Goal: Task Accomplishment & Management: Manage account settings

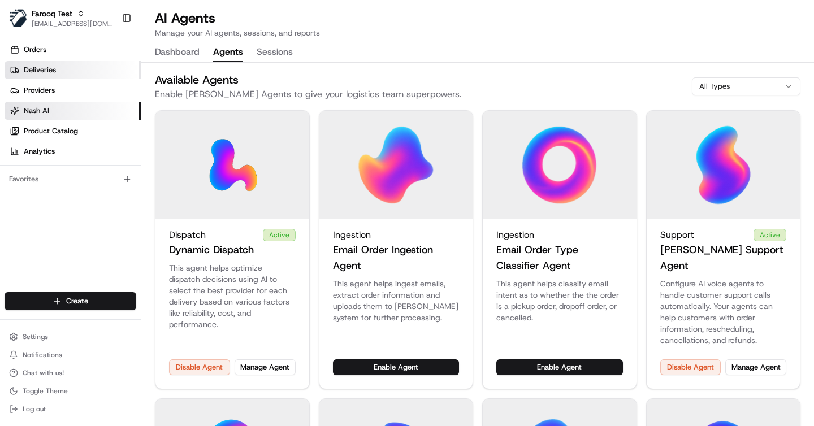
click at [44, 66] on span "Deliveries" at bounding box center [40, 70] width 32 height 10
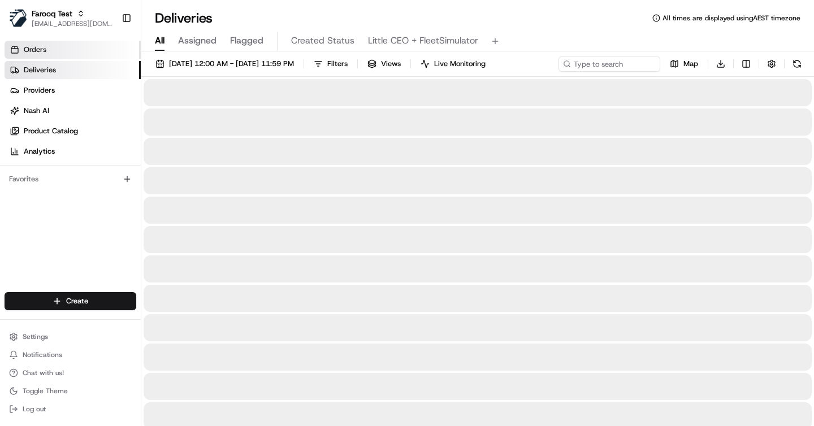
click at [46, 49] on link "Orders" at bounding box center [73, 50] width 136 height 18
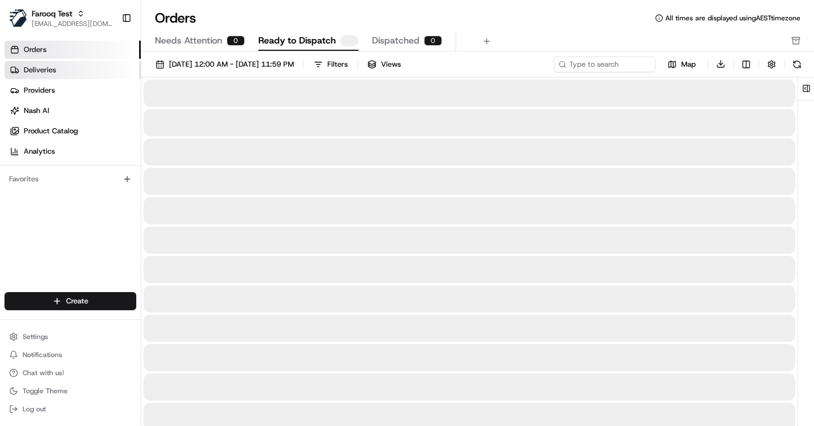
click at [43, 67] on span "Deliveries" at bounding box center [40, 70] width 32 height 10
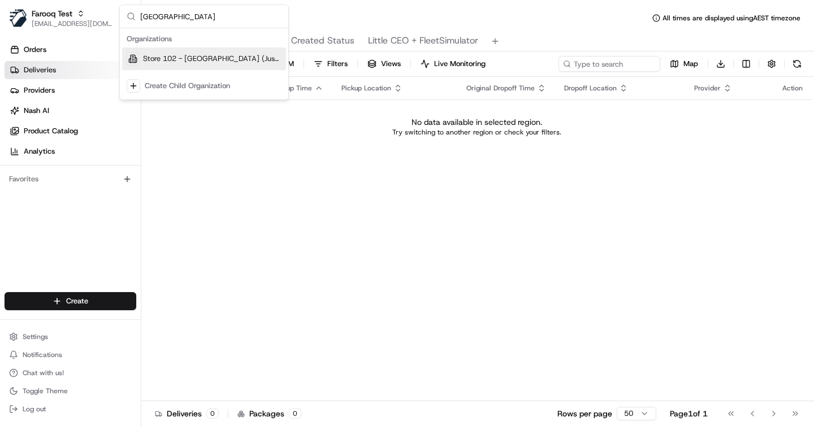
type input "cambridge"
click at [198, 59] on span "Store 102 - Cambridge (Just Salad)" at bounding box center [212, 59] width 139 height 10
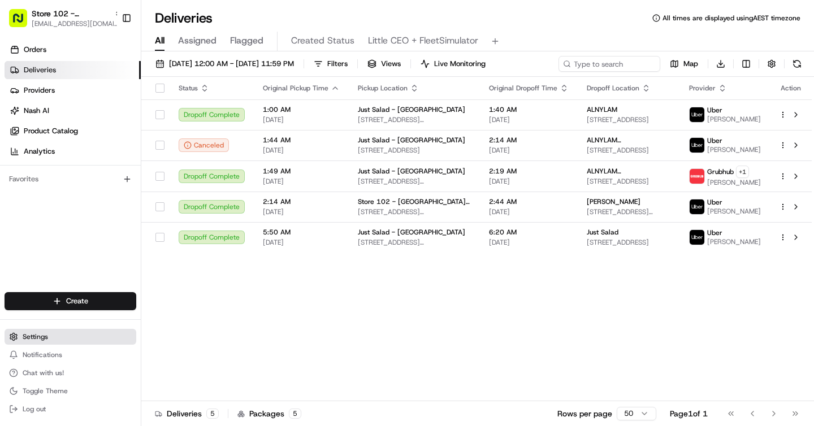
click at [57, 332] on button "Settings" at bounding box center [71, 337] width 132 height 16
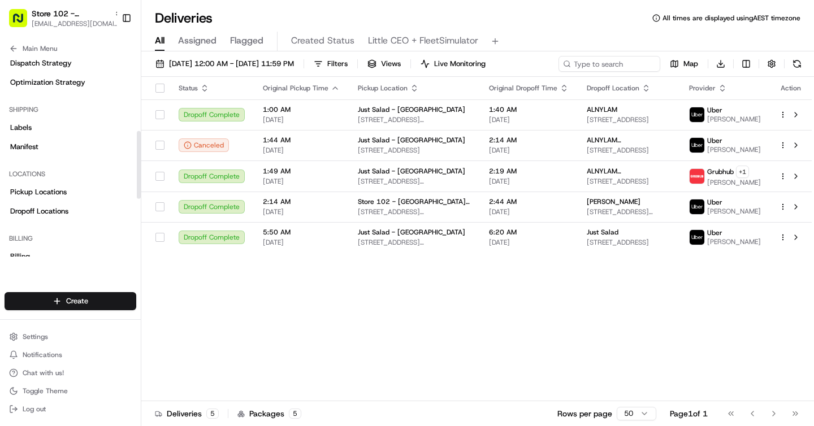
scroll to position [221, 0]
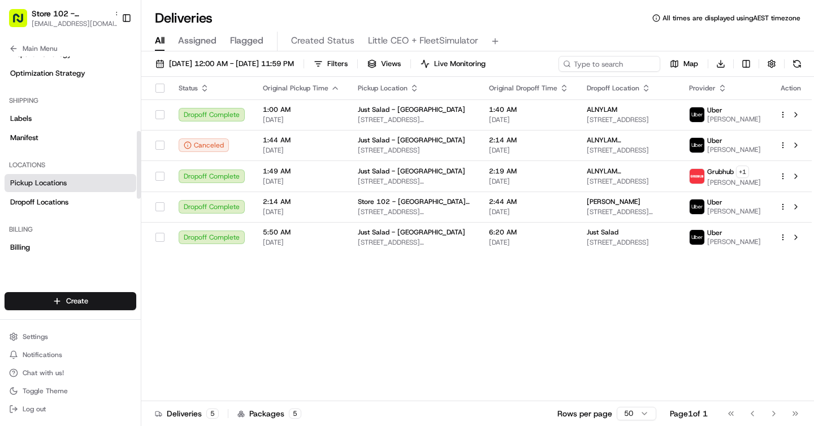
click at [54, 187] on span "Pickup Locations" at bounding box center [38, 183] width 57 height 10
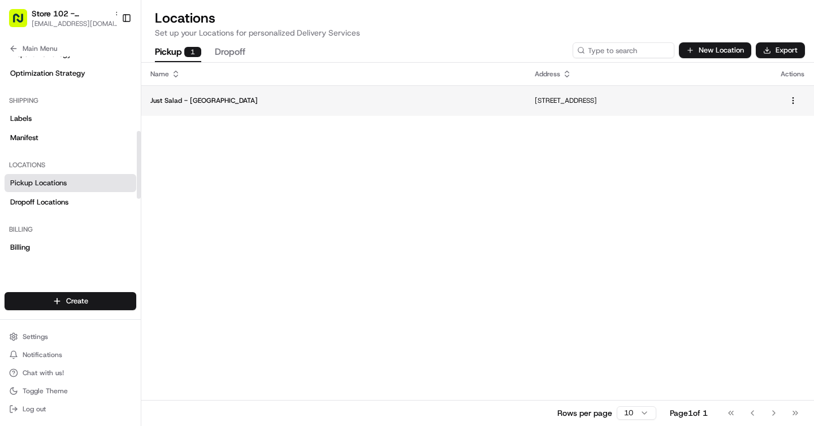
click at [249, 96] on p "Just Salad - Cambridge" at bounding box center [333, 100] width 366 height 9
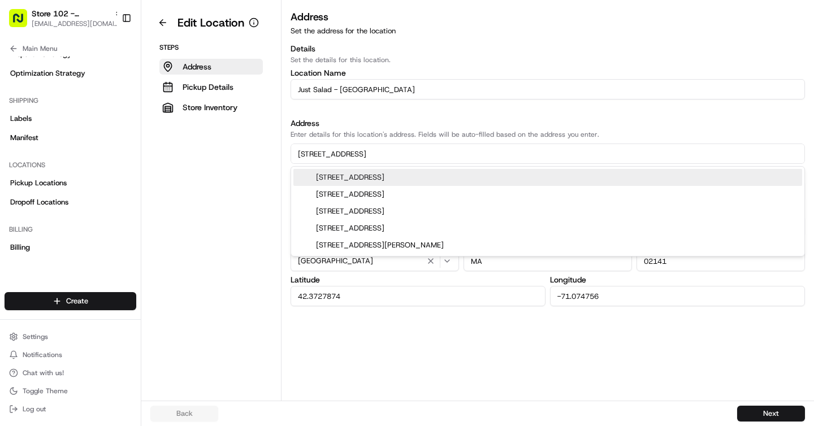
click at [345, 154] on input "211 Water St" at bounding box center [548, 154] width 515 height 20
paste input "2 Jacobs Street, Cambridge, MA 02141."
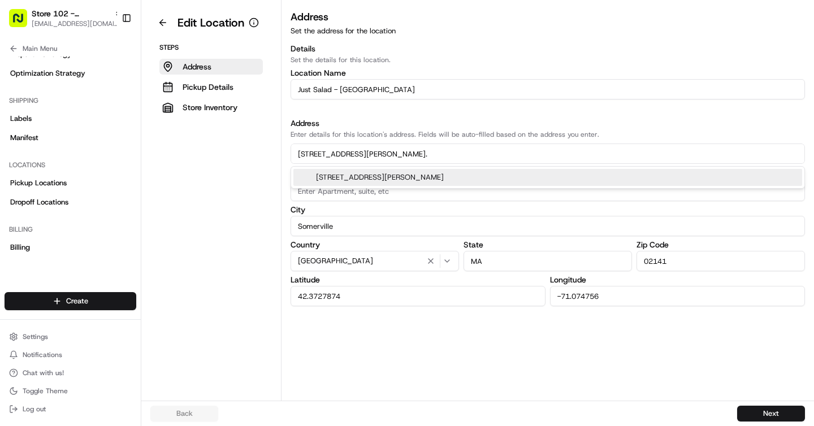
click at [356, 174] on div "212 Jacobs Street, Cambridge, MA 02141" at bounding box center [547, 177] width 509 height 17
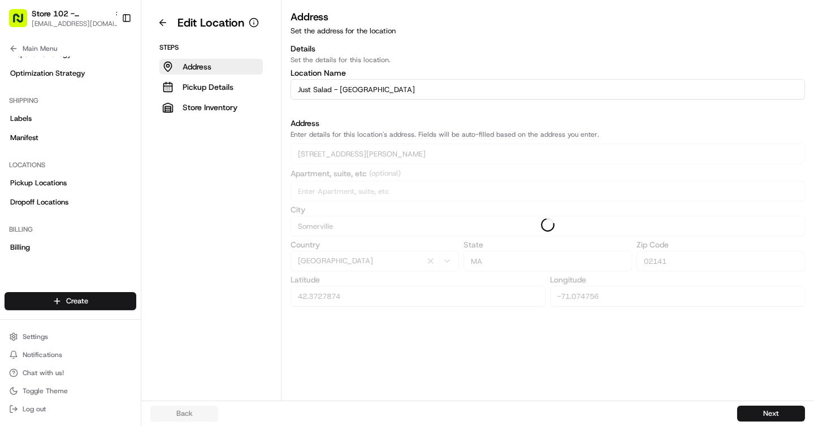
type input "212 Jacobs Street"
type input "Cambridge"
type input "42.3725458"
type input "-71.07505929999999"
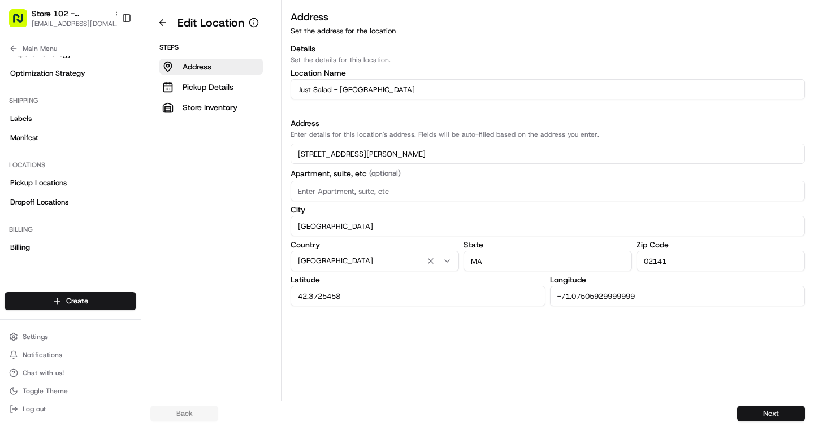
type input "212 Jacobs Street"
click at [767, 411] on button "Next" at bounding box center [771, 414] width 68 height 16
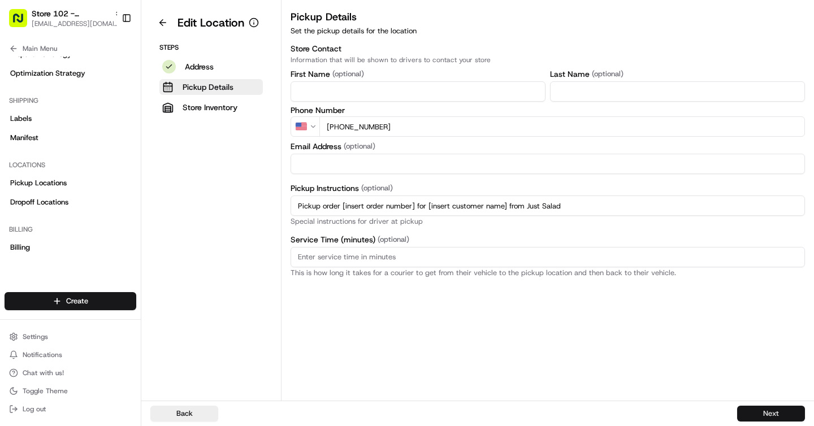
click at [767, 411] on button "Next" at bounding box center [771, 414] width 68 height 16
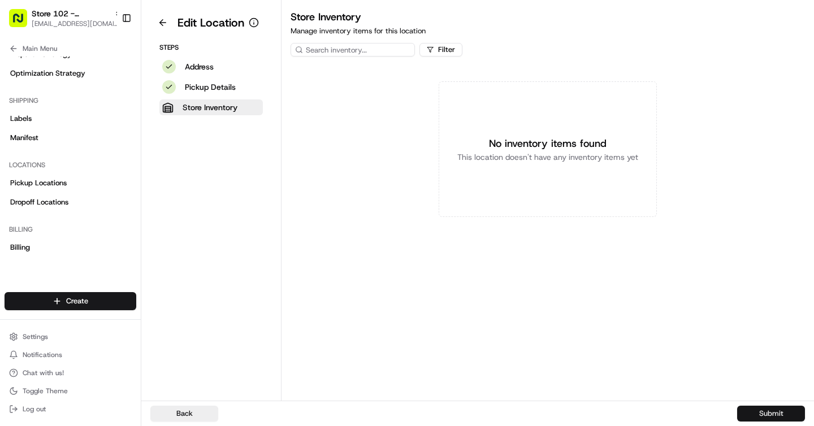
click at [767, 411] on button "Submit" at bounding box center [771, 414] width 68 height 16
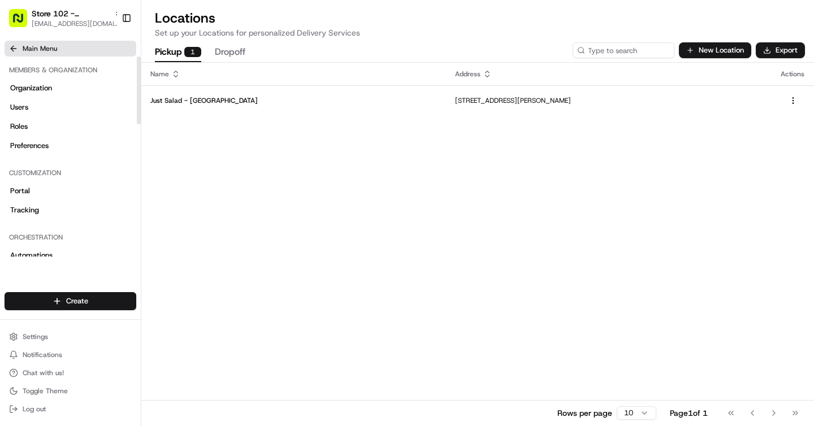
click at [12, 42] on button "Main Menu" at bounding box center [71, 49] width 132 height 16
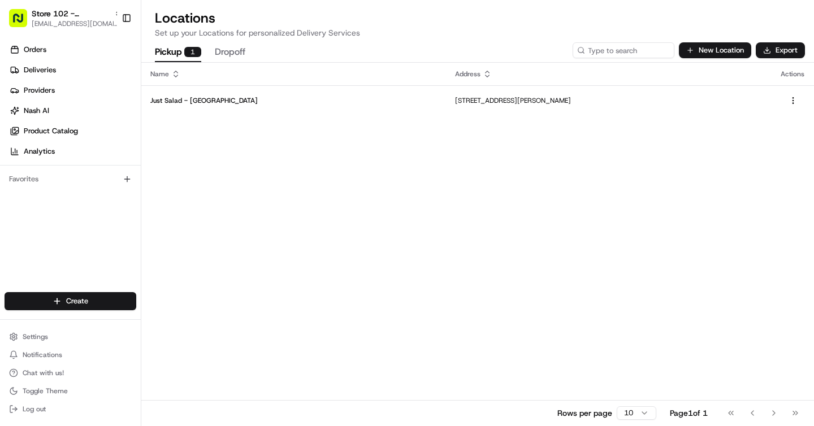
click at [72, 226] on div "Orders Deliveries Providers Nash AI Product Catalog Analytics Favorites" at bounding box center [70, 167] width 141 height 263
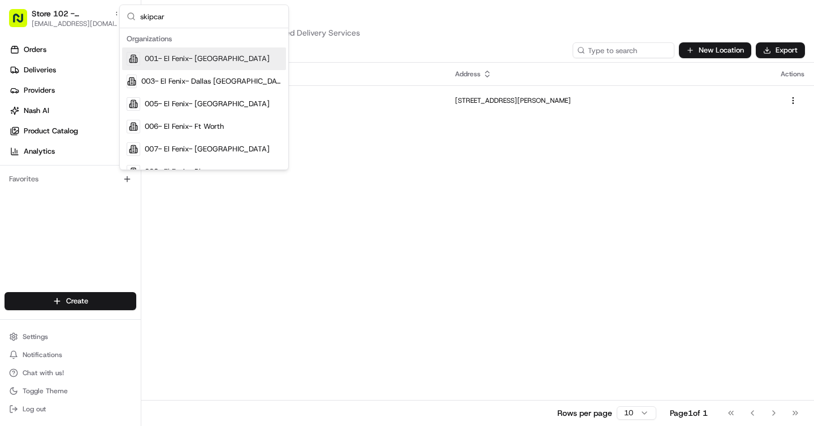
type input "skipcart"
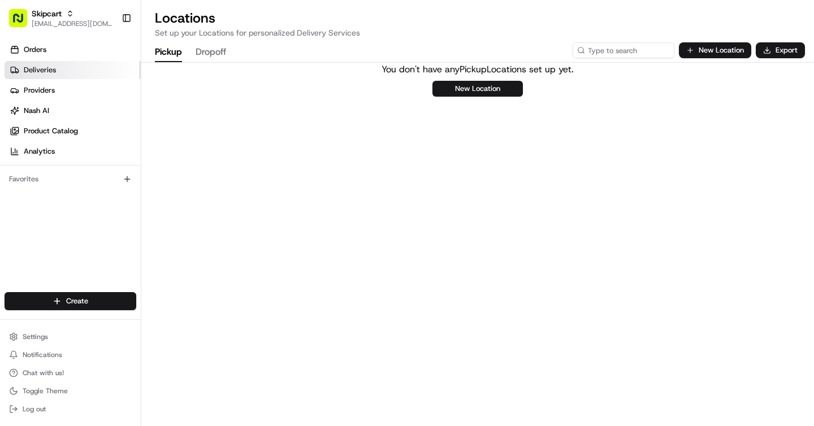
click at [42, 71] on span "Deliveries" at bounding box center [40, 70] width 32 height 10
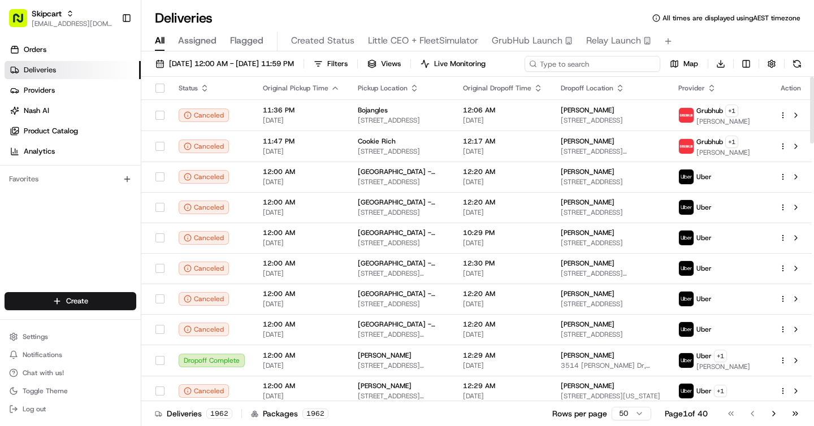
click at [640, 63] on input at bounding box center [593, 64] width 136 height 16
paste input "300901214250229846"
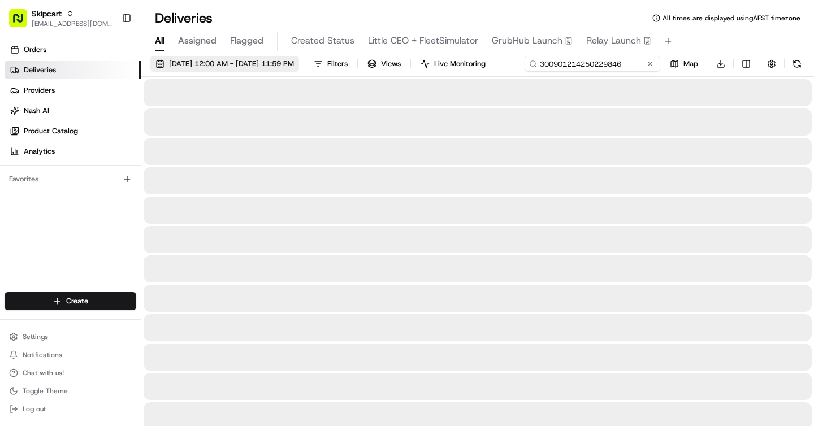
type input "300901214250229846"
click at [265, 63] on span "08/21/2025 12:00 AM - 08/21/2025 11:59 PM" at bounding box center [231, 64] width 125 height 10
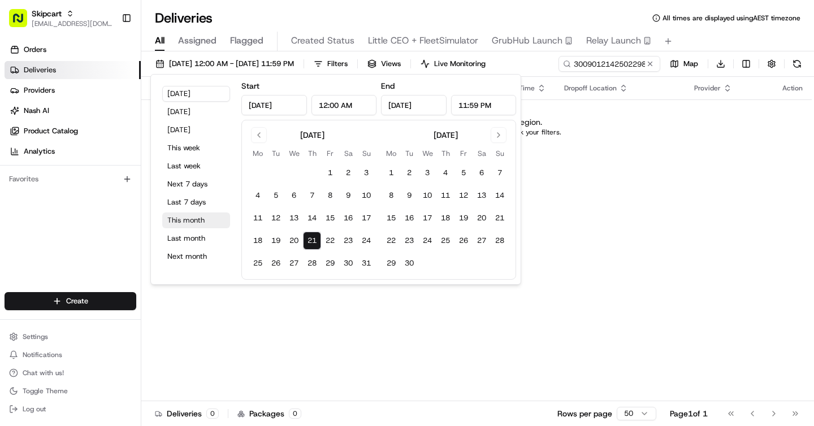
click at [190, 221] on button "This month" at bounding box center [196, 221] width 68 height 16
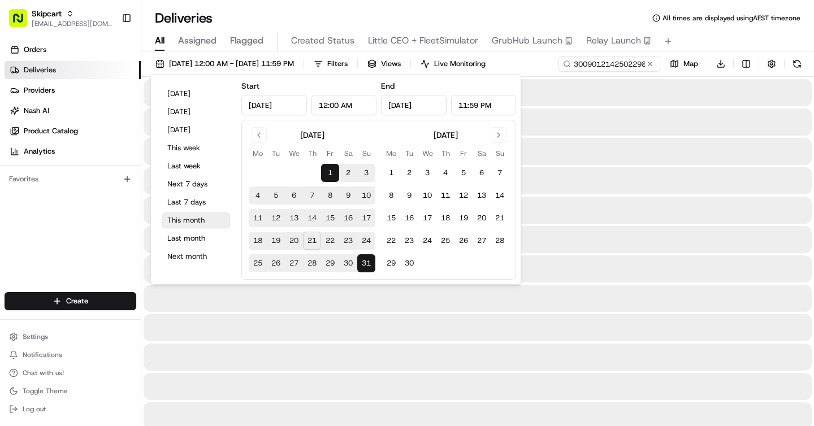
type input "Aug 1, 2025"
type input "Aug 31, 2025"
click at [336, 18] on div "Deliveries All times are displayed using AEST timezone" at bounding box center [477, 18] width 673 height 18
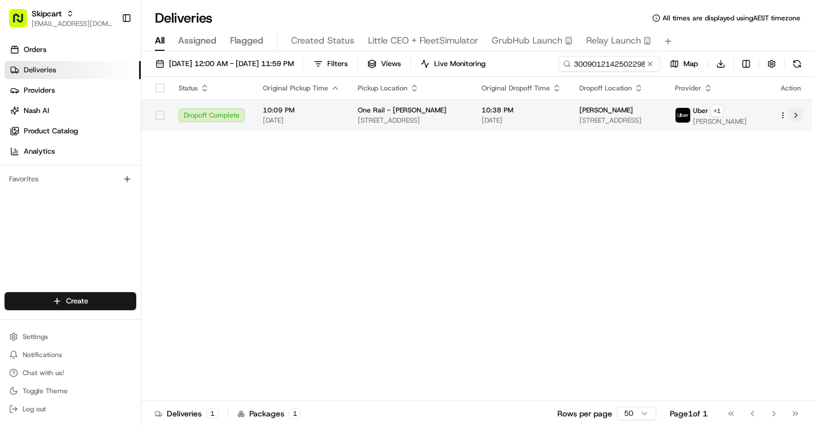
click at [797, 120] on button at bounding box center [796, 116] width 14 height 14
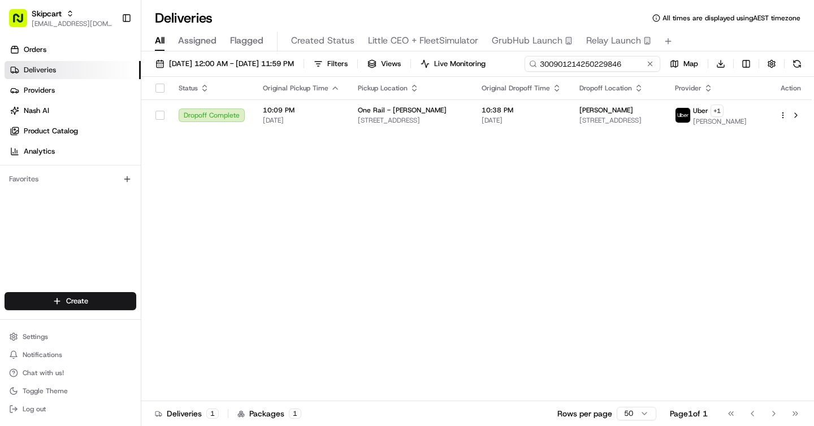
click at [618, 59] on div "08/01/2025 12:00 AM - 08/31/2025 11:59 PM Filters Views Live Monitoring 3009012…" at bounding box center [477, 66] width 673 height 21
click at [615, 66] on div "08/01/2025 12:00 AM - 08/31/2025 11:59 PM Filters Views Live Monitoring 3009012…" at bounding box center [477, 66] width 673 height 21
click at [525, 72] on input "300901214250229846" at bounding box center [593, 64] width 136 height 16
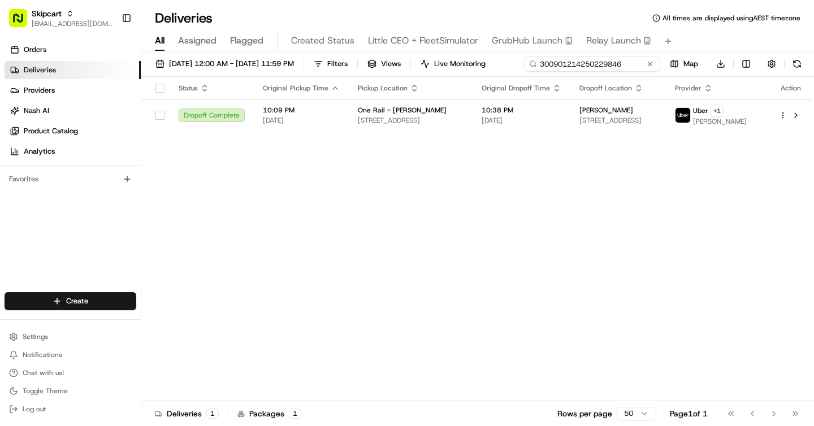
paste input "7798"
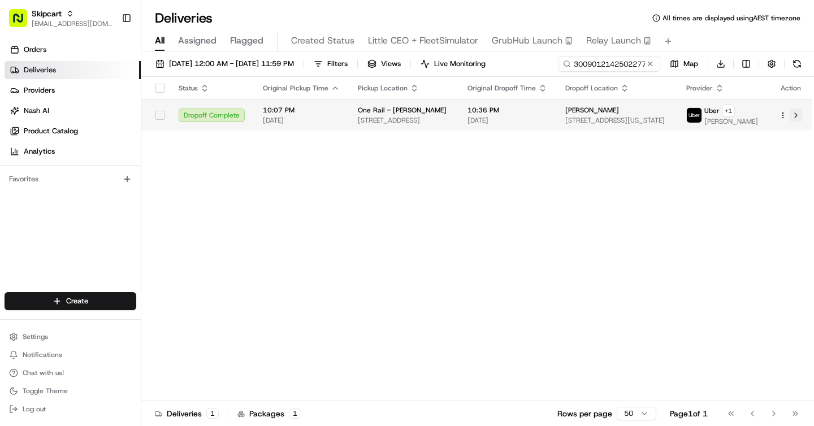
click at [798, 139] on div "Status Original Pickup Time Pickup Location Original Dropoff Time Dropoff Locat…" at bounding box center [476, 239] width 671 height 325
click at [796, 120] on button at bounding box center [796, 116] width 14 height 14
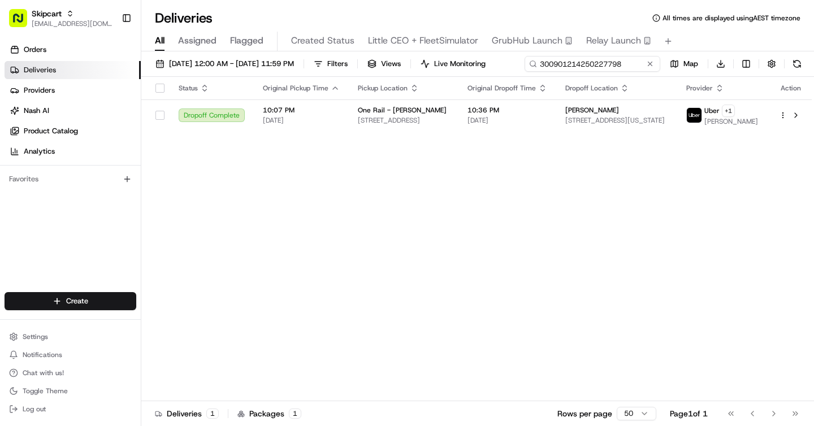
click at [613, 56] on div "08/01/2025 12:00 AM - 08/31/2025 11:59 PM Filters Views Live Monitoring 3009012…" at bounding box center [477, 66] width 673 height 21
click at [525, 72] on input "300901214250227798" at bounding box center [593, 64] width 136 height 16
paste input "2226253846165"
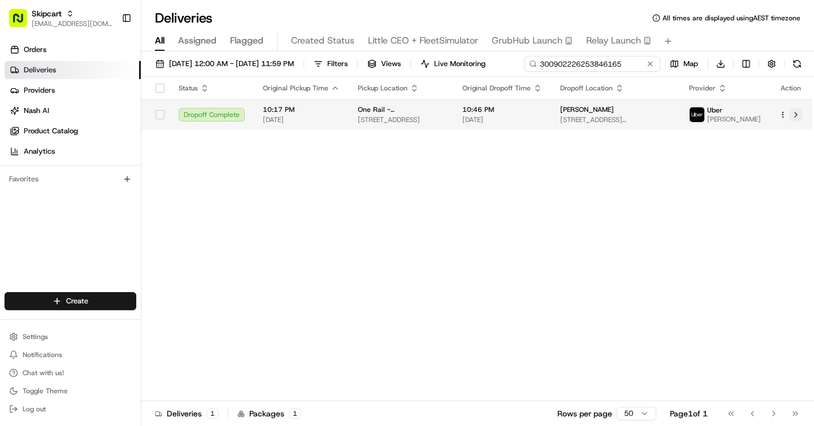
type input "300902226253846165"
click at [797, 137] on div "Status Original Pickup Time Pickup Location Original Dropoff Time Dropoff Locat…" at bounding box center [476, 239] width 671 height 325
click at [796, 117] on button at bounding box center [796, 115] width 14 height 14
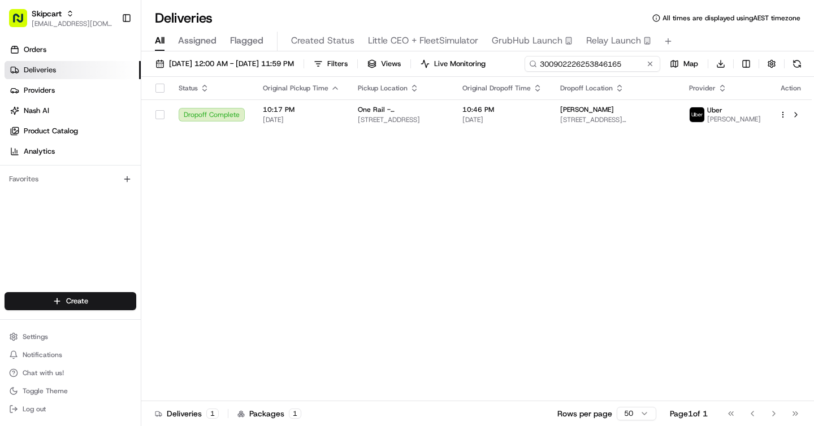
click at [607, 66] on div "08/01/2025 12:00 AM - 08/31/2025 11:59 PM Filters Views Live Monitoring 3009022…" at bounding box center [477, 66] width 673 height 21
click at [525, 72] on input "300902226253846165" at bounding box center [593, 64] width 136 height 16
paste input "1226251121693"
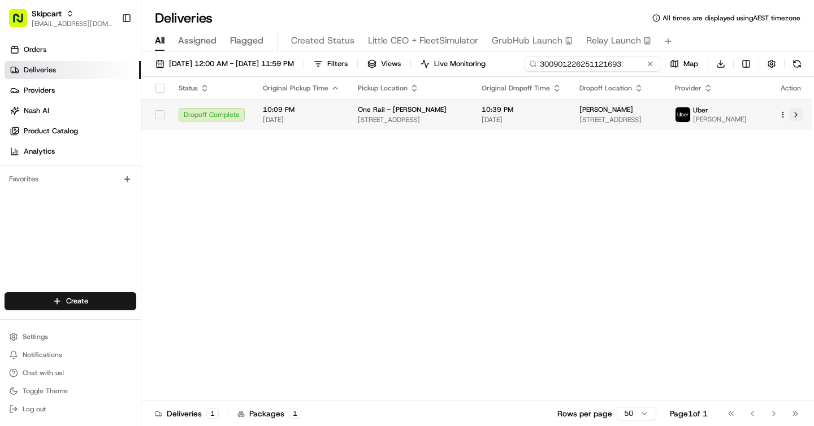
type input "300901226251121693"
click at [798, 139] on div "Status Original Pickup Time Pickup Location Original Dropoff Time Dropoff Locat…" at bounding box center [476, 239] width 671 height 325
click at [796, 118] on button at bounding box center [796, 115] width 14 height 14
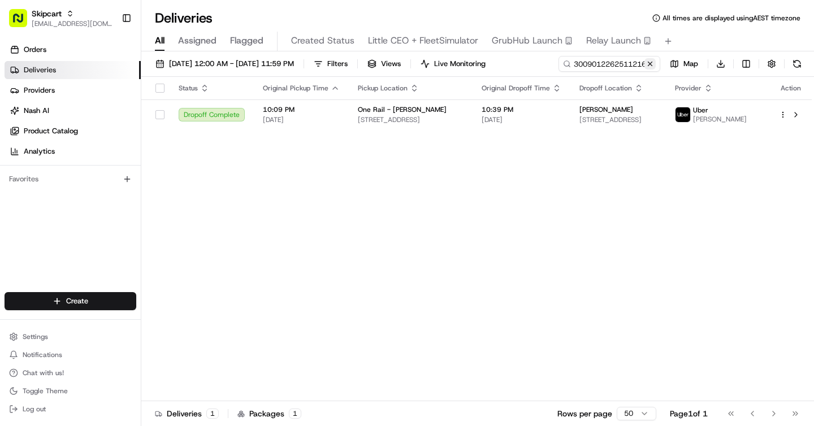
click at [649, 65] on button at bounding box center [650, 63] width 11 height 11
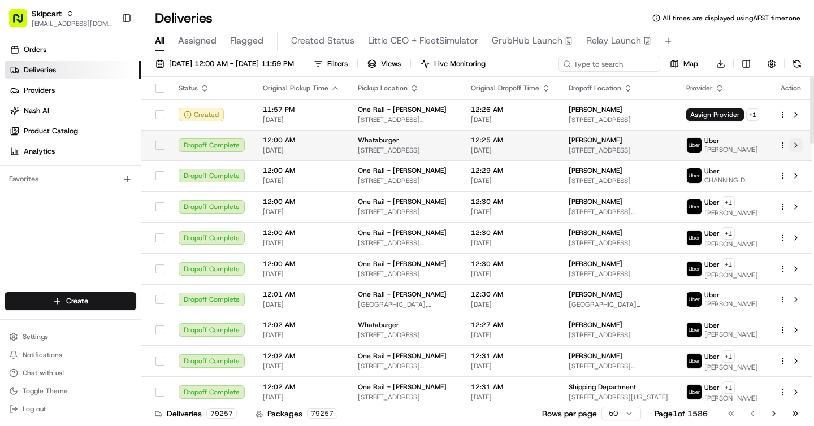
click at [797, 144] on button at bounding box center [796, 146] width 14 height 14
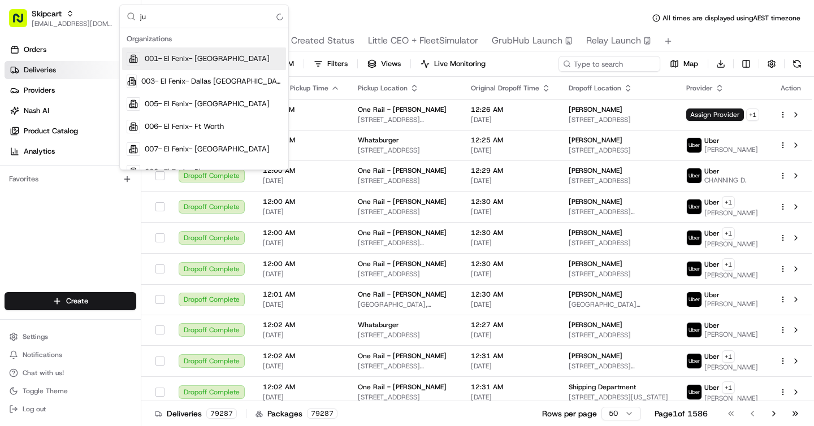
type input "j"
type input "cambri"
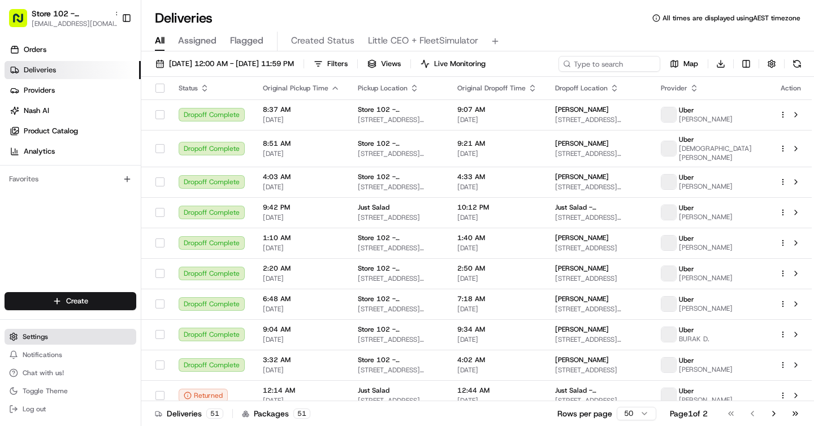
click at [44, 336] on span "Settings" at bounding box center [35, 337] width 25 height 9
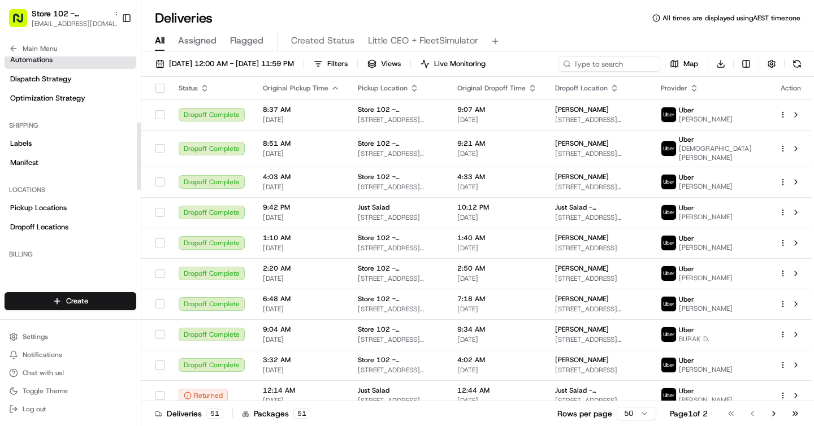
scroll to position [196, 0]
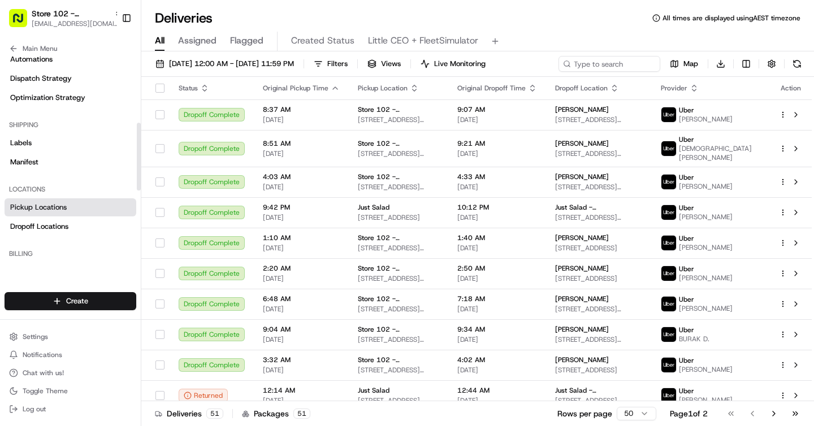
click at [58, 200] on link "Pickup Locations" at bounding box center [71, 207] width 132 height 18
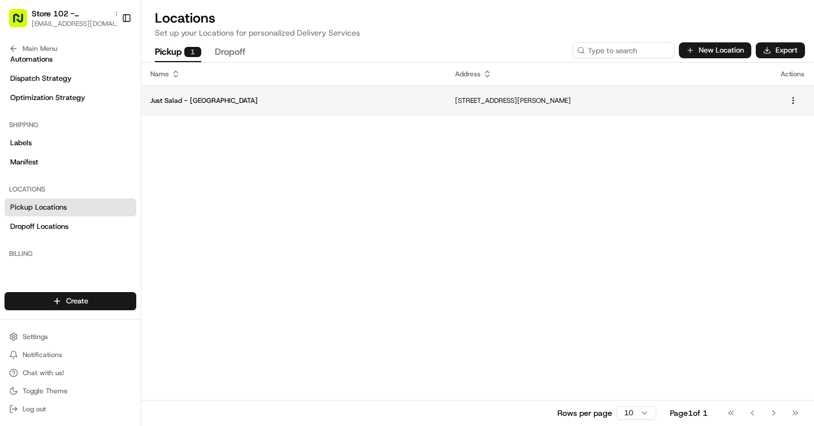
click at [249, 102] on p "Just Salad - Cambridge" at bounding box center [293, 100] width 287 height 9
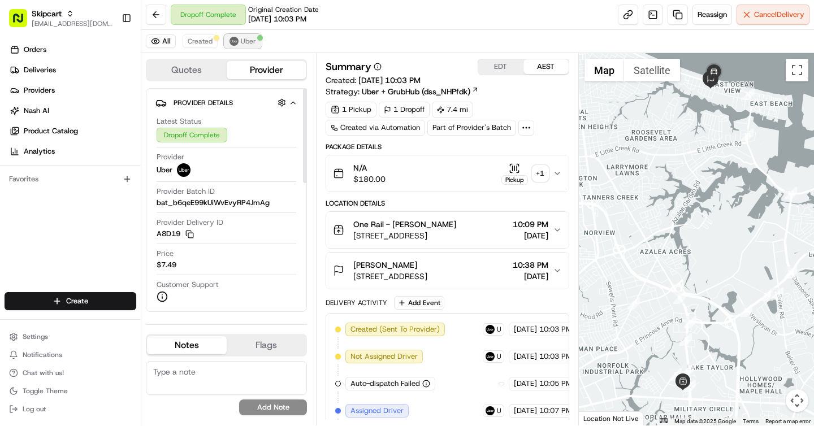
click at [244, 40] on span "Uber" at bounding box center [248, 41] width 15 height 9
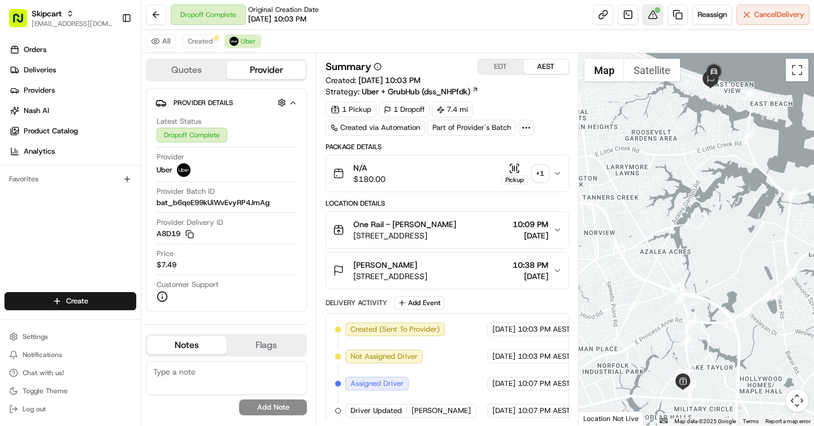
click at [655, 12] on div at bounding box center [658, 10] width 6 height 6
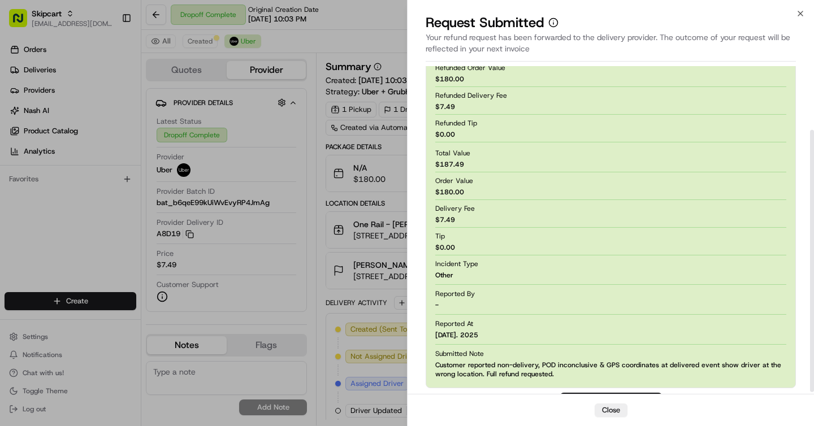
scroll to position [82, 0]
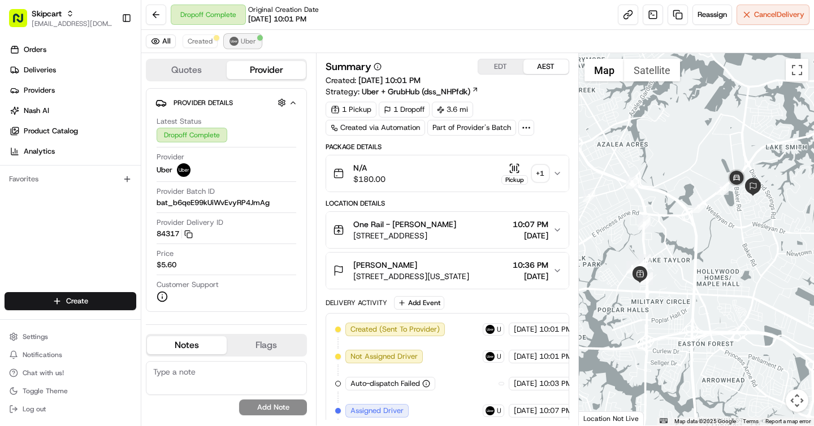
click at [249, 41] on span "Uber" at bounding box center [248, 41] width 15 height 9
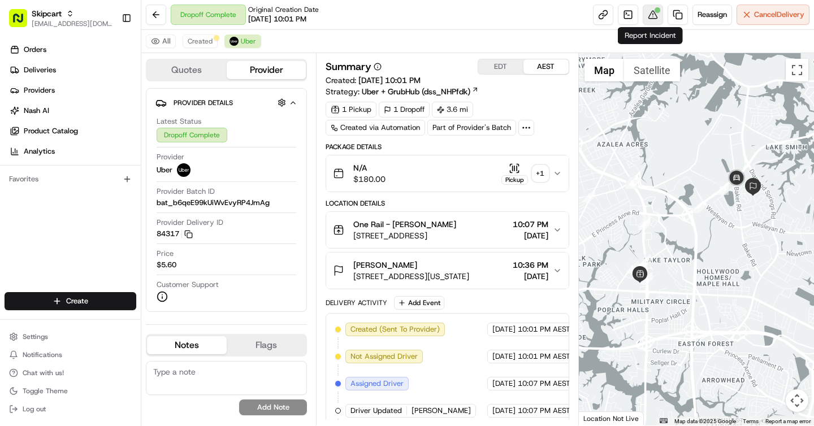
click at [655, 12] on div at bounding box center [658, 10] width 6 height 6
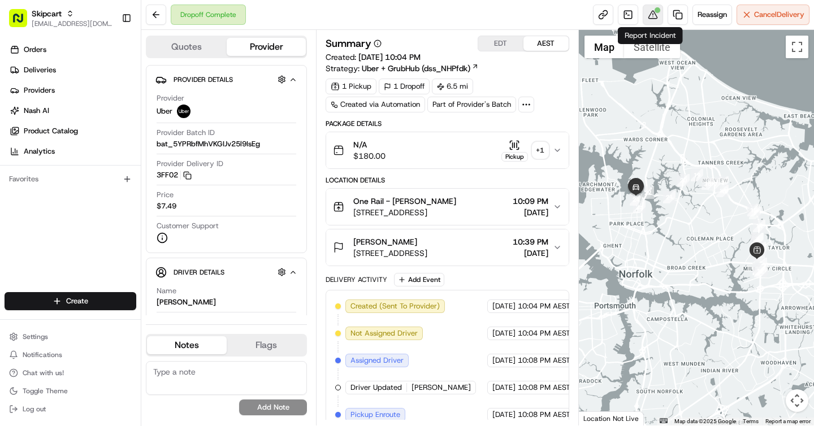
click at [653, 17] on button at bounding box center [653, 15] width 20 height 20
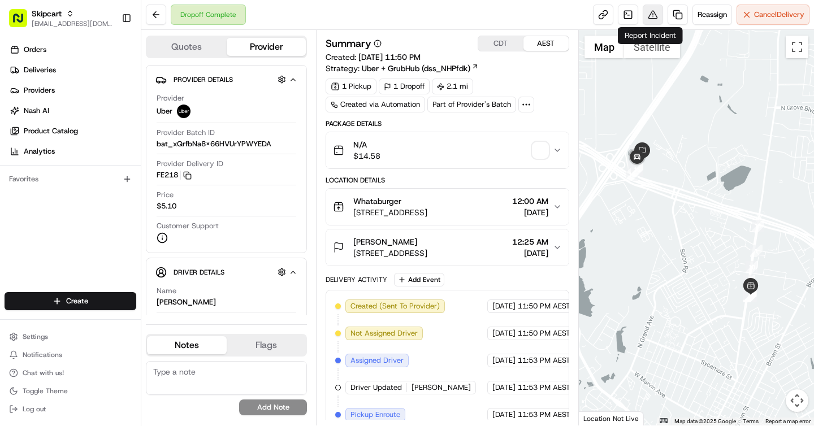
click at [650, 15] on button at bounding box center [653, 15] width 20 height 20
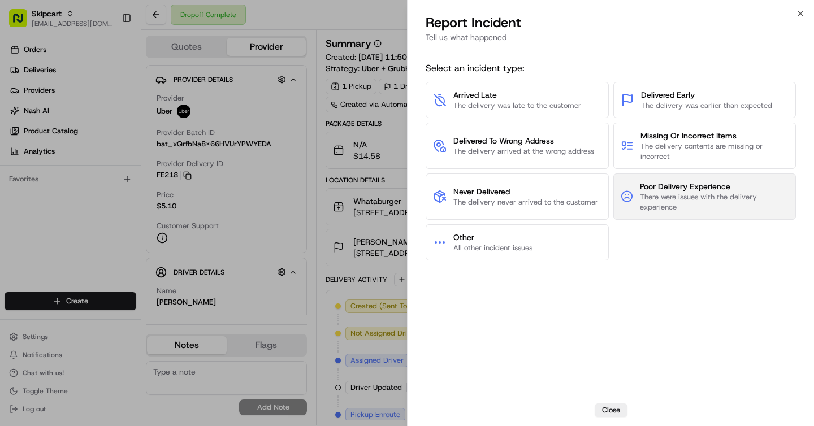
click at [660, 189] on span "Poor Delivery Experience" at bounding box center [714, 186] width 149 height 11
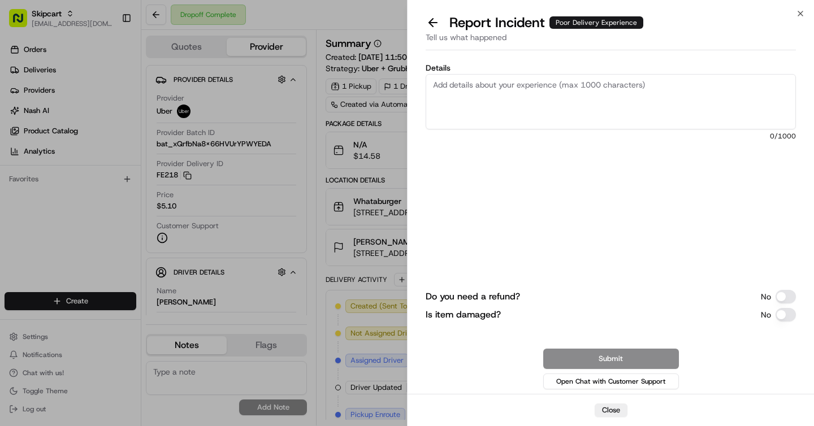
click at [519, 107] on textarea "Details" at bounding box center [611, 101] width 370 height 55
click at [787, 295] on button "Do you need a refund?" at bounding box center [786, 297] width 20 height 14
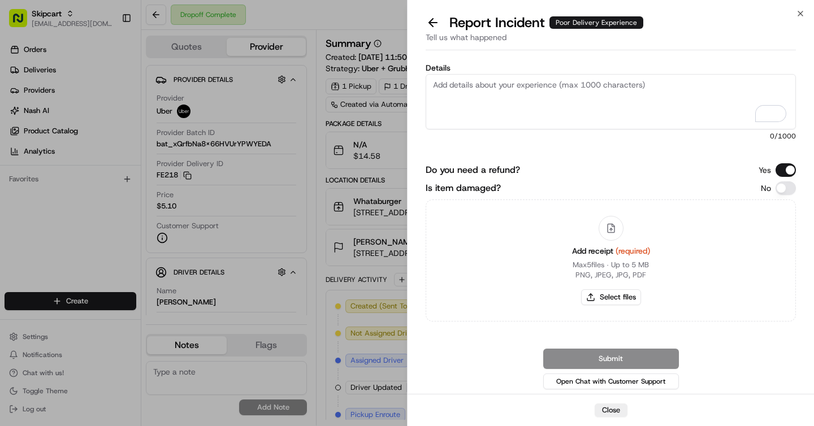
click at [782, 170] on button "Do you need a refund?" at bounding box center [786, 170] width 20 height 14
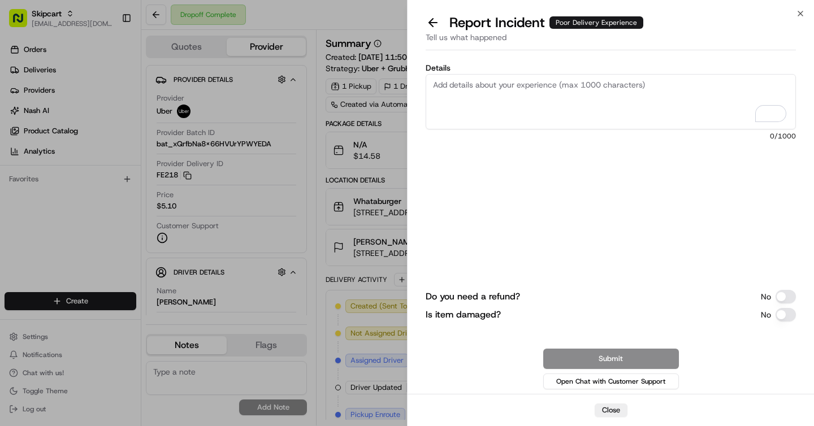
type button "on"
